Goal: Use online tool/utility: Utilize a website feature to perform a specific function

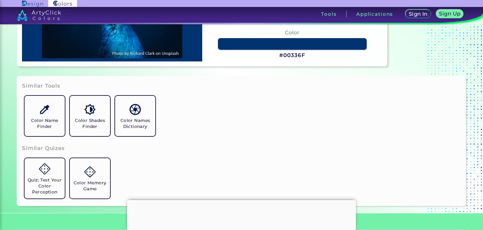
type input "#000000"
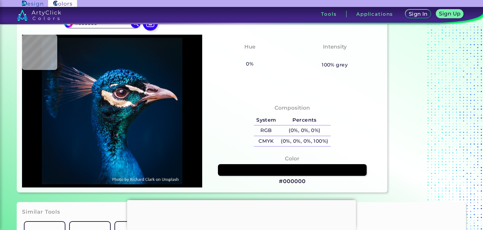
scroll to position [14, 0]
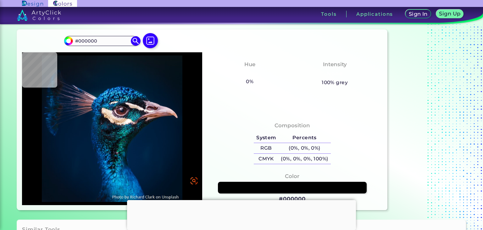
type input "#071119"
type input "#08121b"
type input "#08121B"
type input "#08151e"
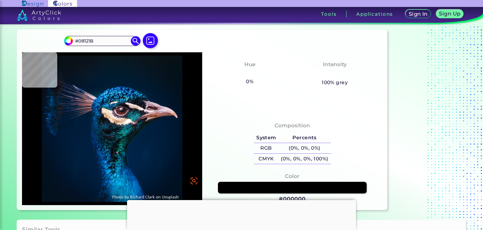
type input "#08151E"
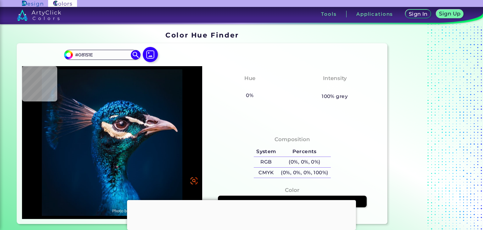
type input "#061721"
type input "#051927"
type input "#031829"
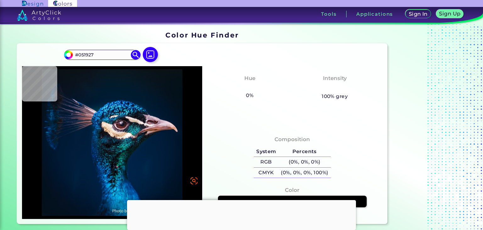
type input "#031829"
type input "#02192c"
type input "#02192C"
type input "#001a31"
type input "#001A31"
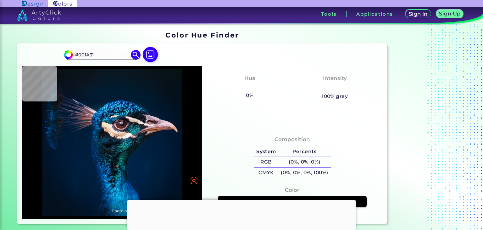
type input "#001e33"
type input "#001E33"
type input "#00263f"
type input "#00263F"
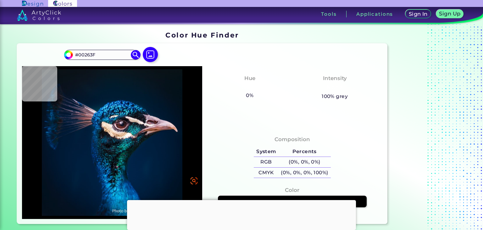
type input "#00243a"
type input "#00243A"
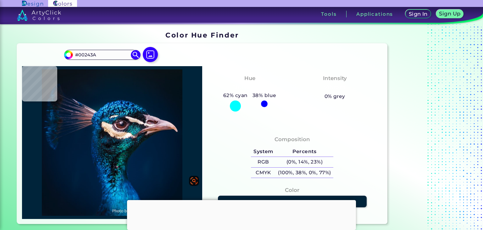
type input "#032e57"
type input "#032E57"
type input "#013c6d"
type input "#013C6D"
type input "#2ec3d8"
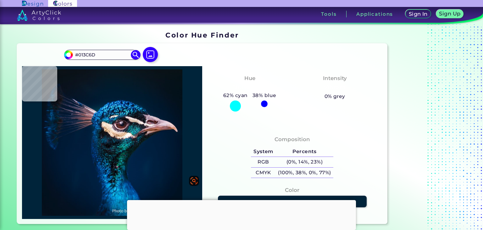
type input "#2EC3D8"
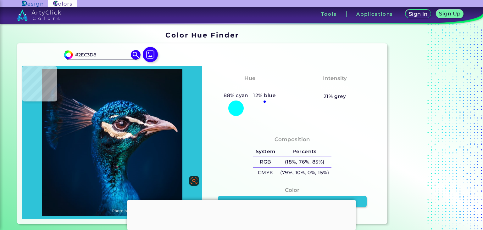
type input "#126d83"
type input "#126D83"
type input "#10667a"
type input "#10667A"
type input "#034355"
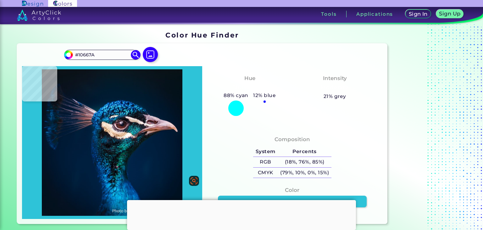
type input "#034355"
type input "#182c36"
type input "#182C36"
type input "#181b2c"
type input "#181B2C"
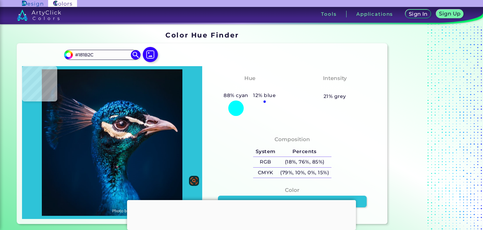
type input "#103d57"
type input "#103D57"
type input "#178088"
type input "#abffff"
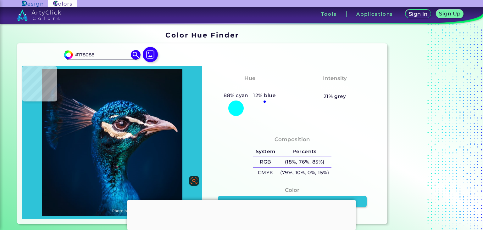
type input "#ABFFFF"
type input "#3e9baf"
type input "#3E9BAF"
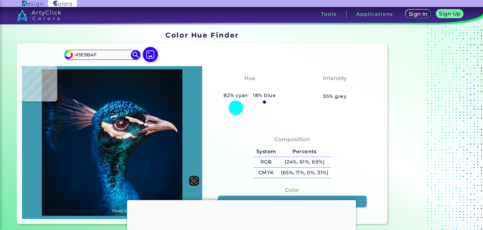
type input "#05758a"
type input "#05758A"
type input "#5dcfe2"
type input "#5DCFE2"
type input "#052654"
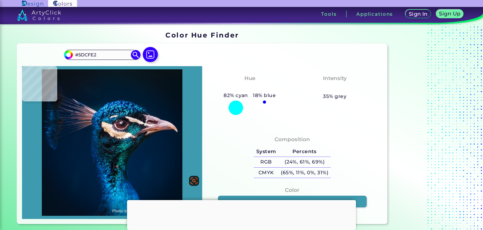
type input "#052654"
type input "#001f33"
type input "#001F33"
type input "#00192d"
type input "#00192D"
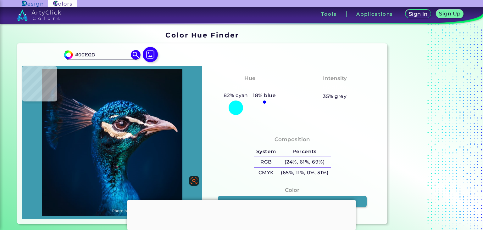
type input "#011629"
type input "#031424"
type input "#031323"
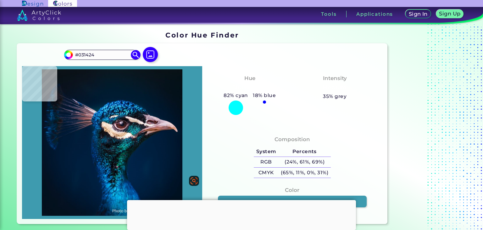
type input "#031323"
type input "#031424"
type input "#031426"
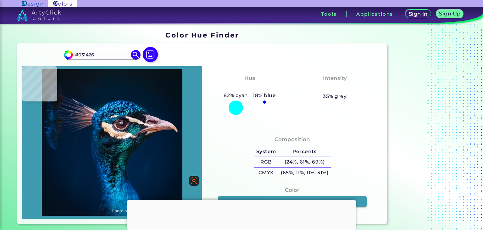
type input "#021526"
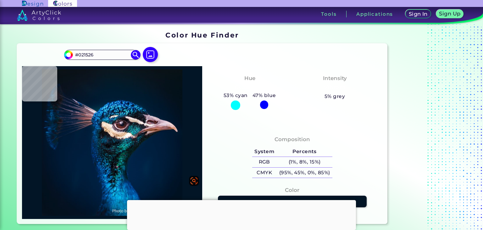
type input "#031426"
type input "#051222"
type input "#04121f"
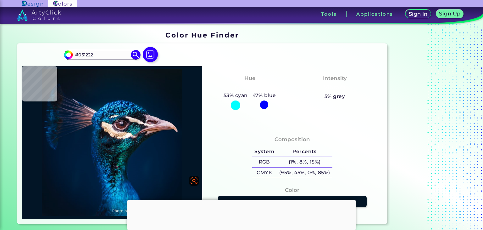
type input "#04121F"
type input "#05121b"
type input "#05121B"
type input "#04111a"
type input "#04111A"
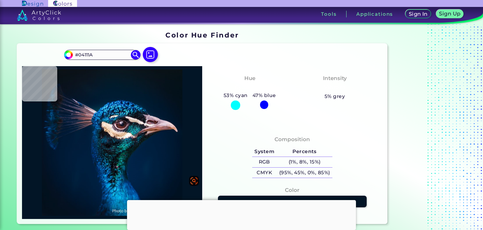
type input "#071218"
type input "#091217"
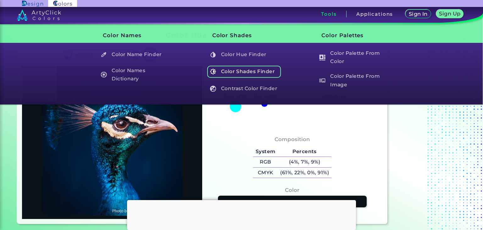
click at [253, 76] on h5 "Color Shades Finder" at bounding box center [244, 71] width 74 height 12
